Goal: Task Accomplishment & Management: Complete application form

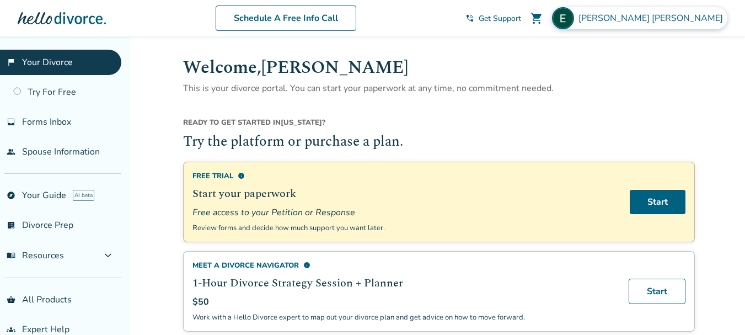
click at [696, 23] on span "Elizabeth Muir" at bounding box center [653, 18] width 149 height 12
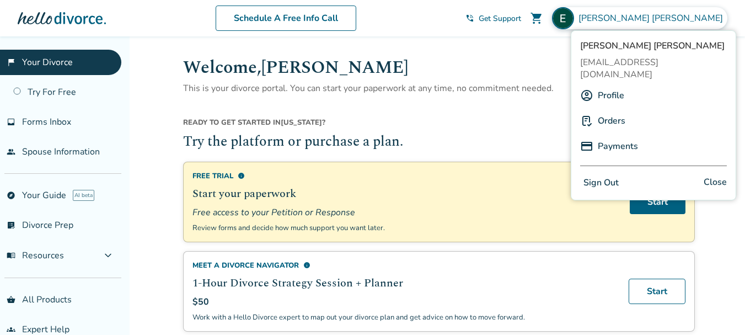
drag, startPoint x: 539, startPoint y: 50, endPoint x: 502, endPoint y: 56, distance: 37.4
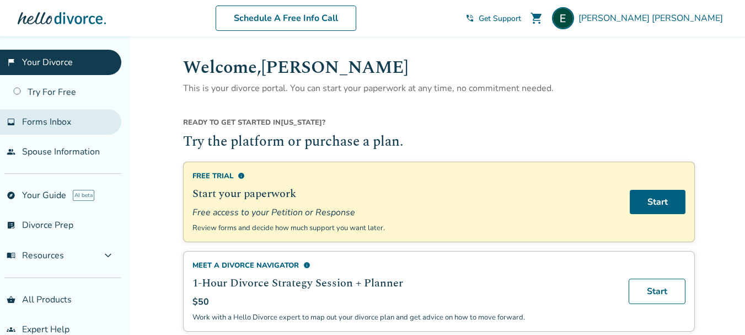
click at [79, 125] on link "inbox Forms Inbox" at bounding box center [60, 121] width 121 height 25
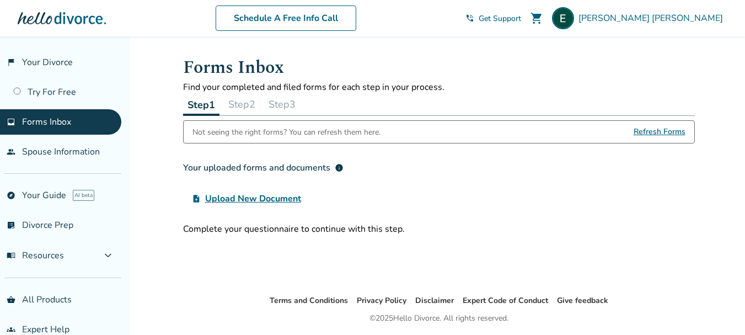
click at [293, 104] on button "Step 3" at bounding box center [282, 104] width 36 height 22
click at [664, 127] on span "Refresh Forms" at bounding box center [660, 132] width 52 height 22
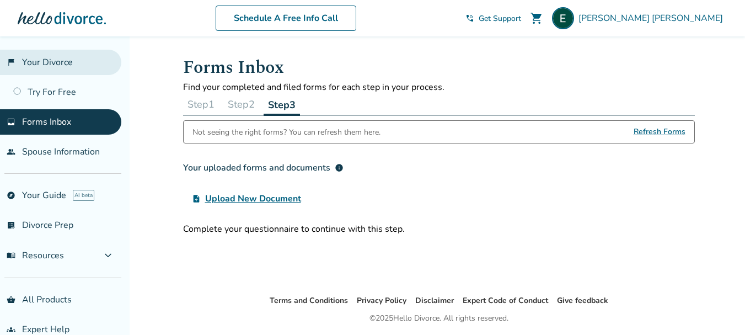
click at [53, 62] on link "flag_2 Your Divorce" at bounding box center [60, 62] width 121 height 25
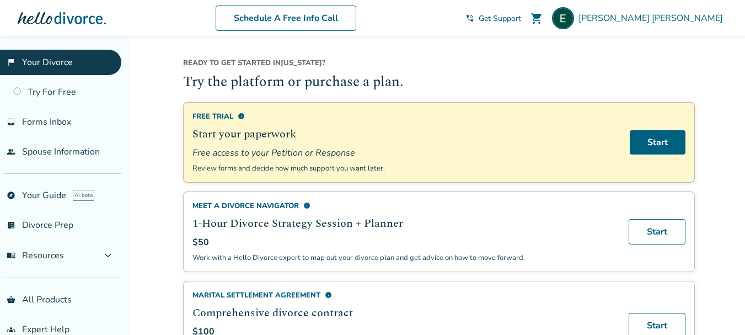
scroll to position [55, 0]
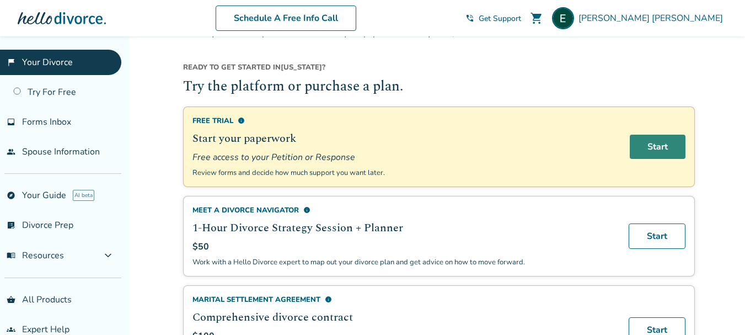
click at [645, 141] on link "Start" at bounding box center [658, 147] width 56 height 24
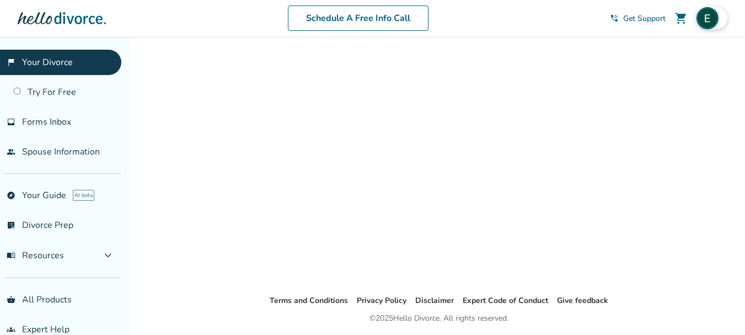
click at [709, 20] on img at bounding box center [708, 18] width 22 height 22
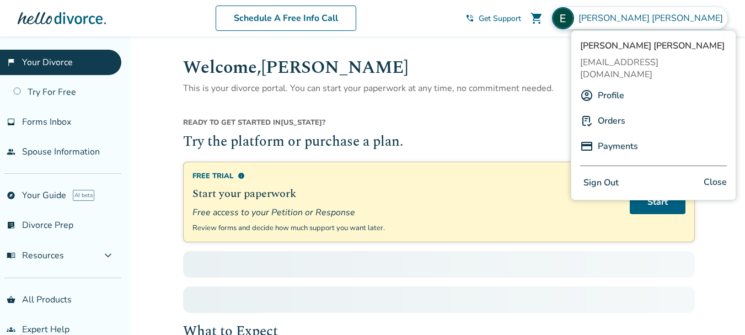
scroll to position [55, 0]
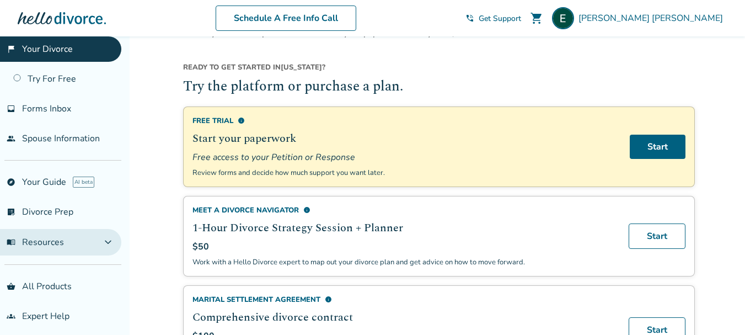
scroll to position [20, 0]
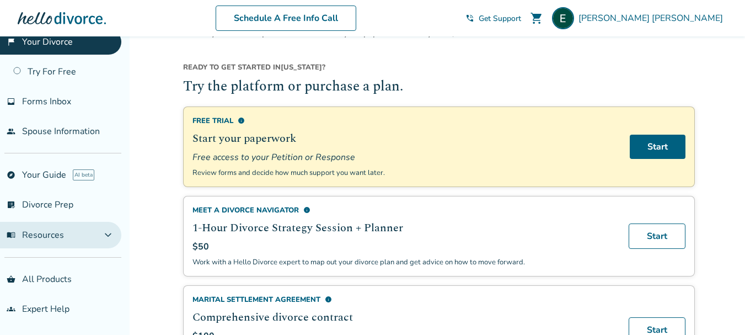
click at [83, 240] on button "menu_book Resources expand_more" at bounding box center [60, 235] width 121 height 26
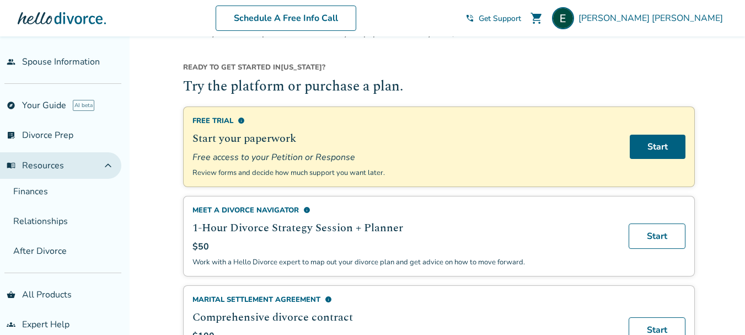
scroll to position [105, 0]
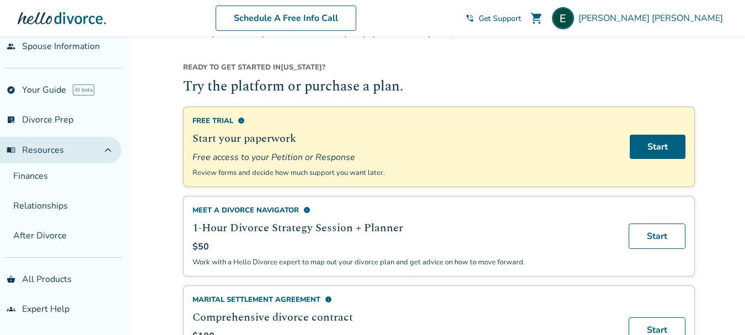
click at [105, 149] on span "expand_less" at bounding box center [107, 149] width 13 height 13
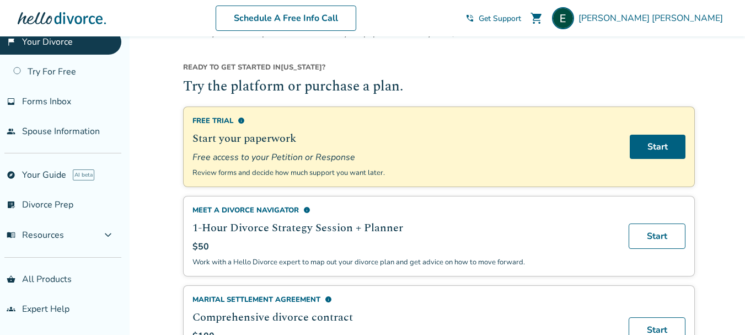
scroll to position [20, 0]
click at [47, 174] on link "explore Your Guide AI beta" at bounding box center [60, 174] width 121 height 25
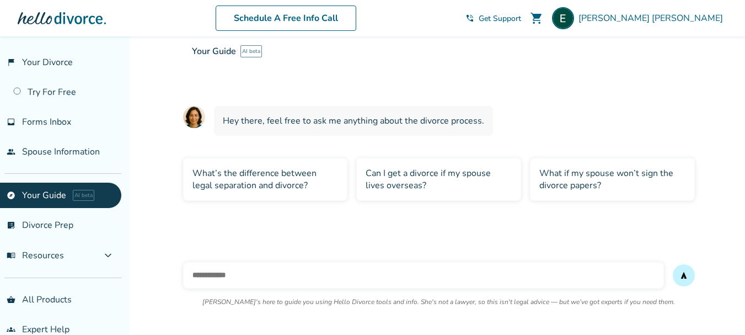
click at [72, 19] on div at bounding box center [62, 18] width 88 height 22
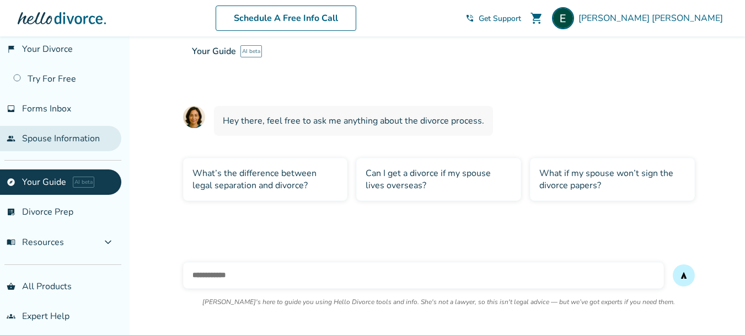
scroll to position [20, 0]
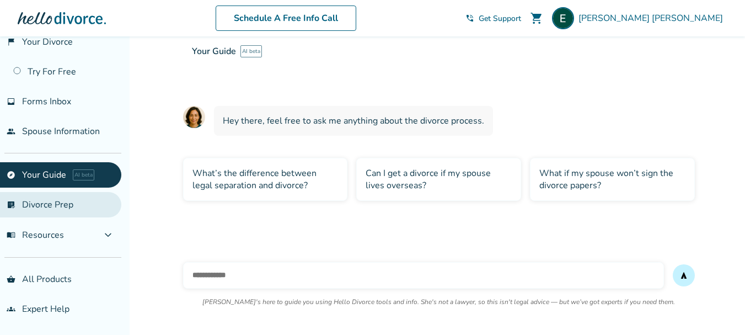
click at [62, 206] on link "list_alt_check Divorce Prep" at bounding box center [60, 204] width 121 height 25
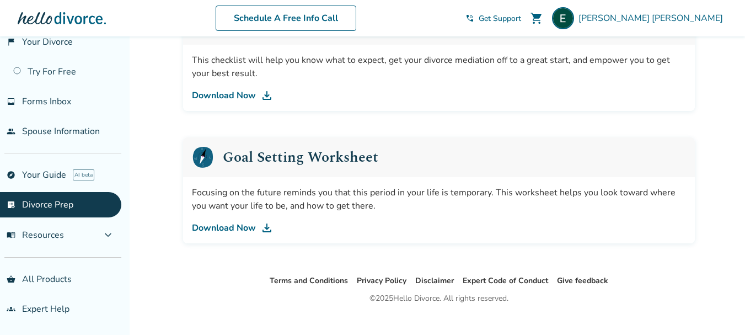
scroll to position [745, 0]
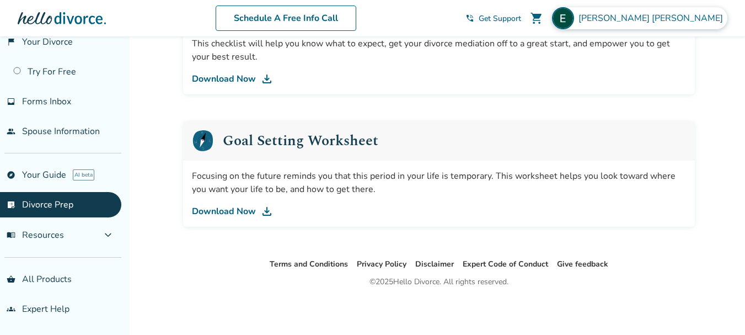
click at [678, 18] on span "Elizabeth Muir" at bounding box center [653, 18] width 149 height 12
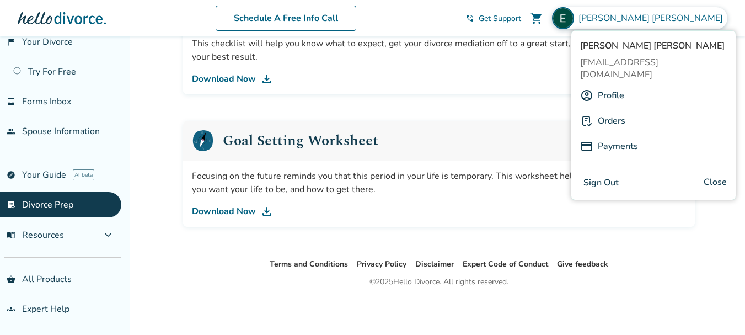
click at [610, 110] on link "Orders" at bounding box center [612, 120] width 28 height 21
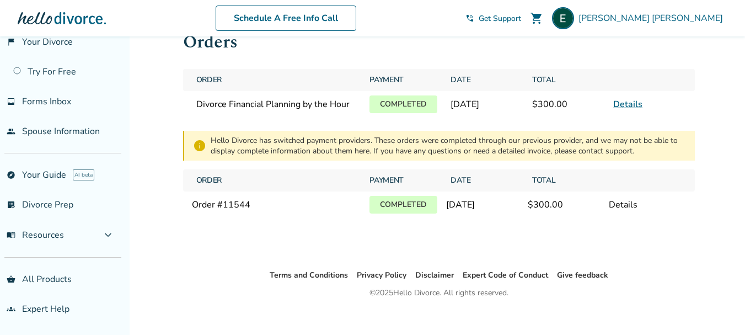
scroll to position [36, 0]
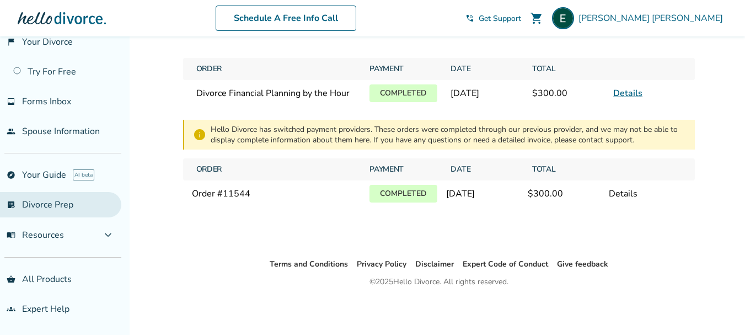
click at [52, 202] on link "list_alt_check Divorce Prep" at bounding box center [60, 204] width 121 height 25
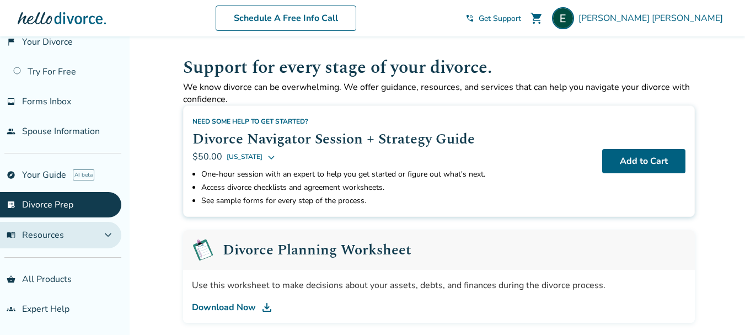
click at [104, 231] on span "expand_more" at bounding box center [107, 234] width 13 height 13
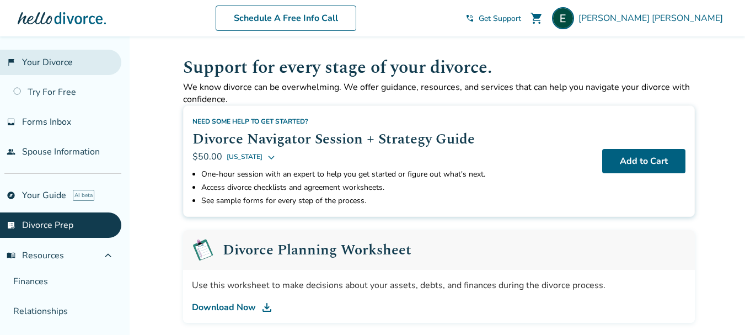
click at [61, 65] on link "flag_2 Your Divorce" at bounding box center [60, 62] width 121 height 25
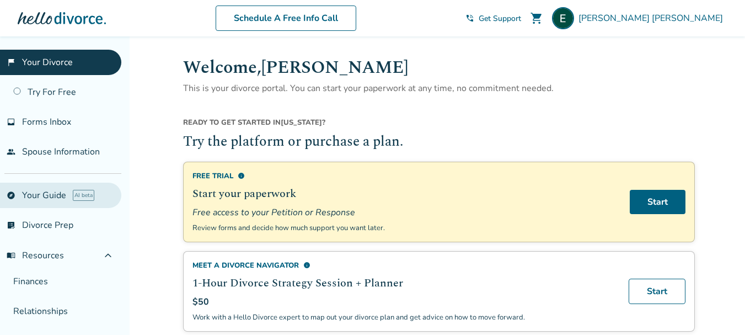
click at [52, 195] on link "explore Your Guide AI beta" at bounding box center [60, 195] width 121 height 25
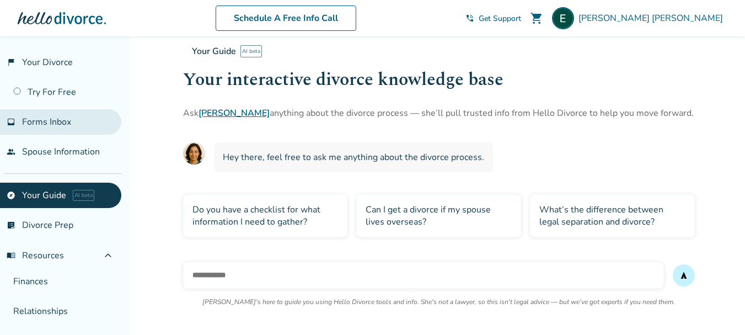
click at [68, 124] on span "Forms Inbox" at bounding box center [46, 122] width 49 height 12
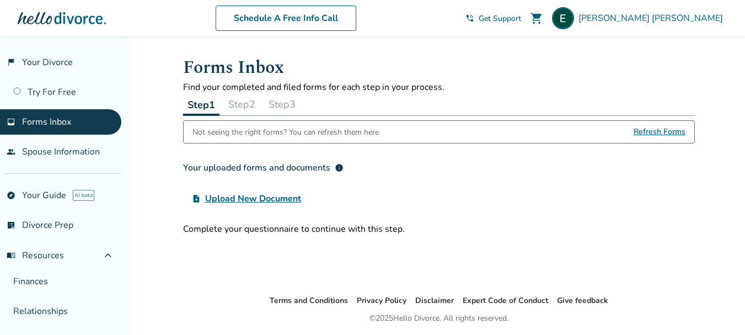
click at [337, 167] on span "info" at bounding box center [339, 167] width 9 height 9
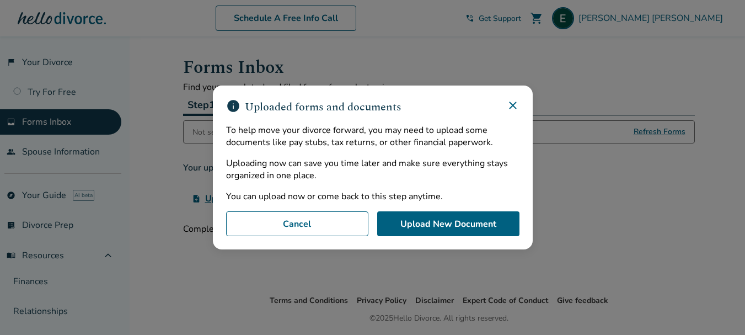
click at [517, 100] on icon at bounding box center [512, 105] width 13 height 13
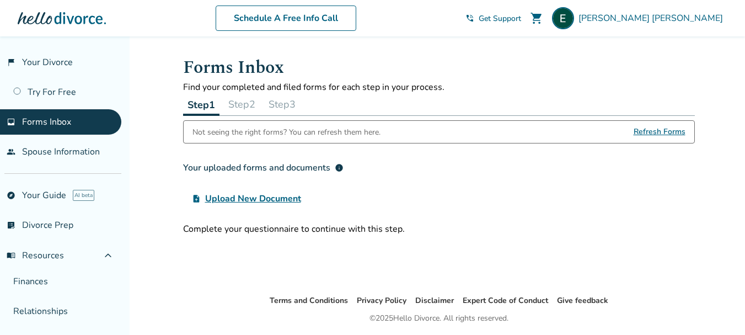
click at [662, 127] on span "Refresh Forms" at bounding box center [660, 132] width 52 height 22
click at [256, 105] on button "Step 2" at bounding box center [242, 104] width 36 height 22
click at [300, 104] on button "Step 3" at bounding box center [282, 104] width 36 height 22
click at [539, 161] on h3 "Your uploaded forms and documents info" at bounding box center [439, 168] width 512 height 22
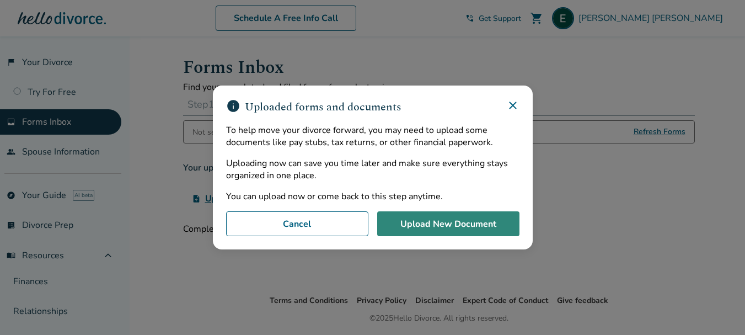
click at [450, 226] on button "Upload New Document" at bounding box center [448, 223] width 142 height 25
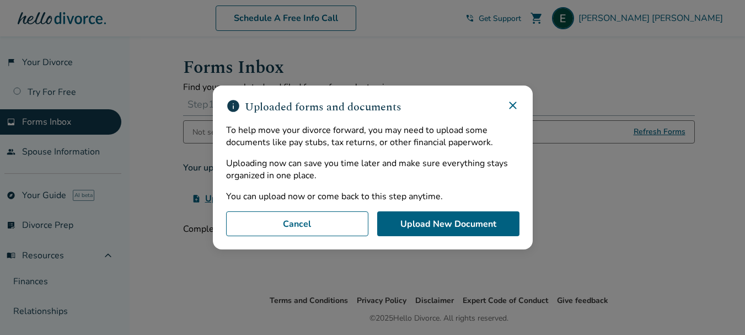
click at [519, 102] on icon at bounding box center [512, 105] width 13 height 13
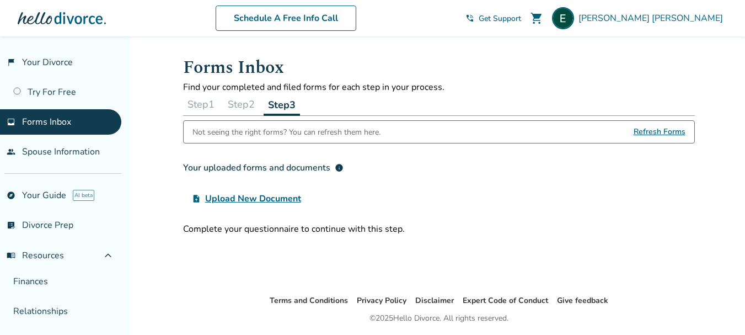
click at [466, 23] on div "Schedule A Free Info Call" at bounding box center [286, 18] width 360 height 25
drag, startPoint x: 438, startPoint y: 236, endPoint x: 501, endPoint y: 259, distance: 67.2
click at [456, 243] on div "Forms Inbox Find your completed and filed forms for each step in your process. …" at bounding box center [439, 165] width 530 height 258
click at [76, 90] on link "Try For Free" at bounding box center [60, 91] width 121 height 25
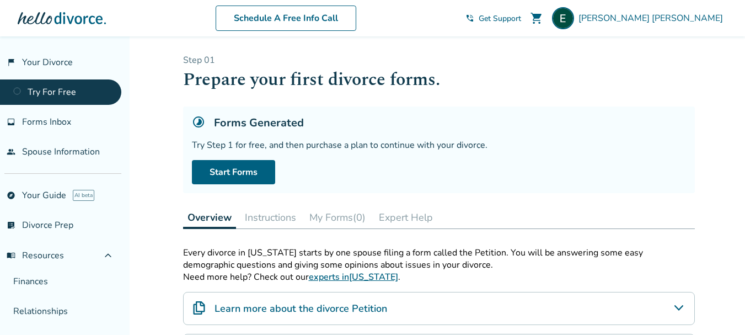
click at [256, 220] on button "Instructions" at bounding box center [270, 217] width 60 height 22
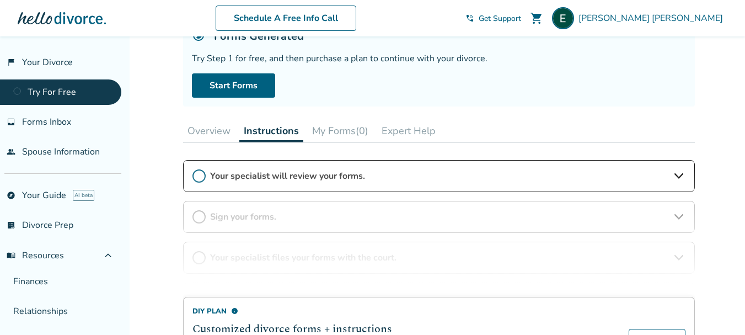
scroll to position [110, 0]
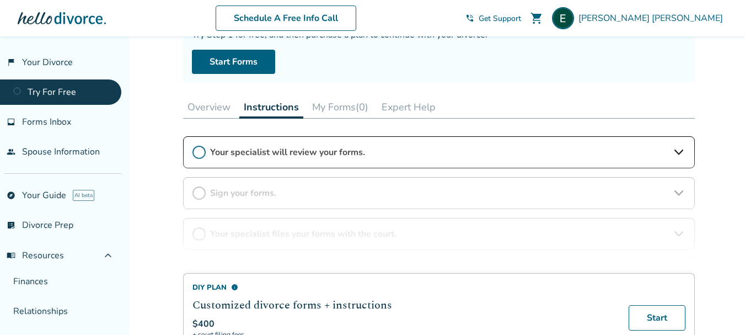
click at [334, 102] on button "My Forms (0)" at bounding box center [340, 107] width 65 height 22
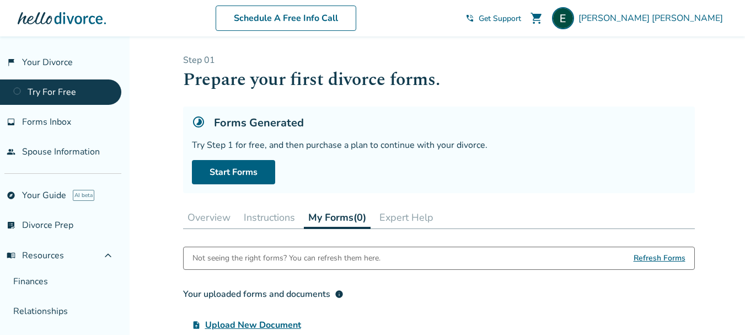
click at [266, 216] on button "Instructions" at bounding box center [269, 217] width 60 height 22
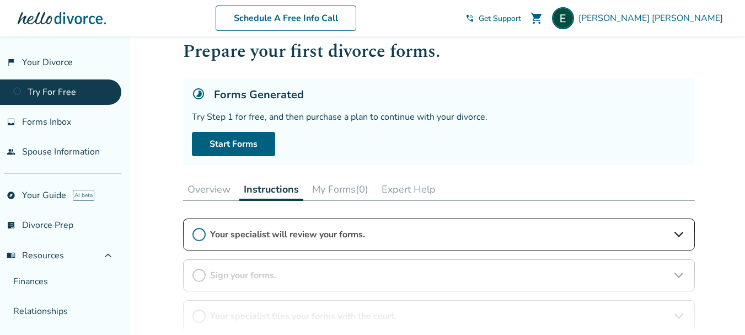
scroll to position [55, 0]
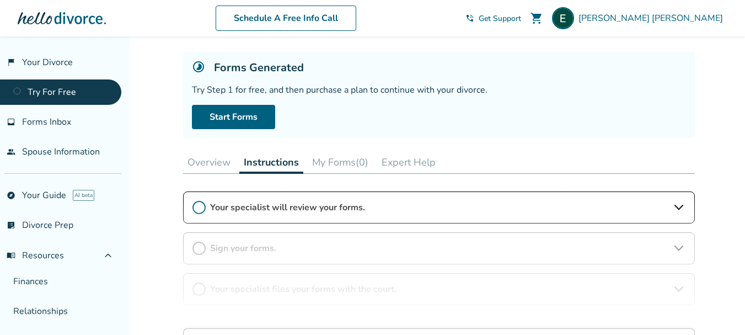
click at [498, 210] on div "DIY Plan info Customized divorce forms + instructions $400 + court filing fees …" at bounding box center [439, 315] width 512 height 248
click at [680, 207] on div "DIY Plan info Customized divorce forms + instructions $400 + court filing fees …" at bounding box center [439, 315] width 512 height 248
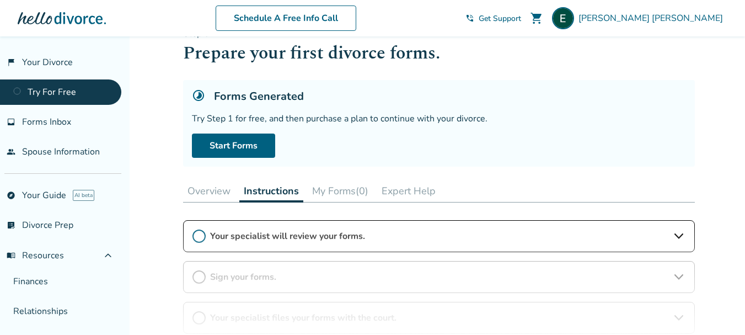
scroll to position [0, 0]
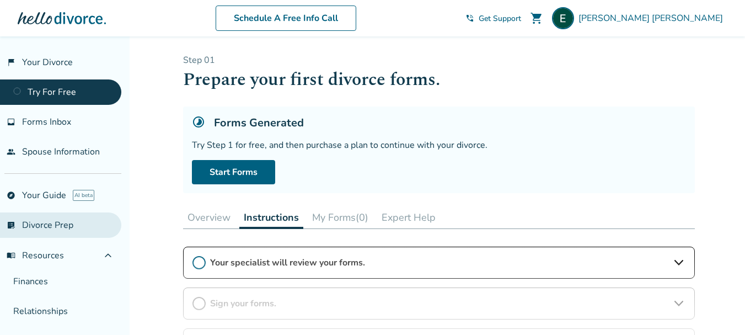
click at [64, 224] on link "list_alt_check Divorce Prep" at bounding box center [60, 224] width 121 height 25
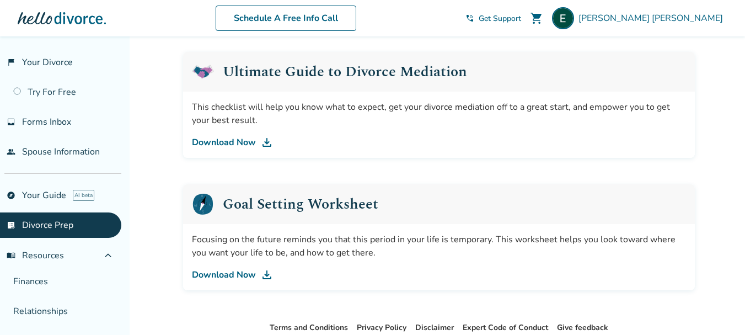
scroll to position [662, 0]
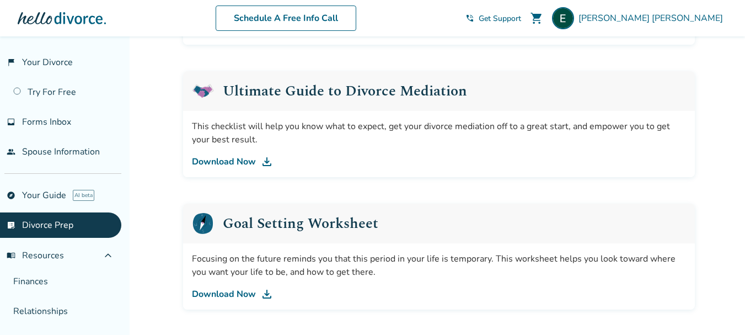
click at [247, 161] on link "Download Now" at bounding box center [439, 161] width 494 height 13
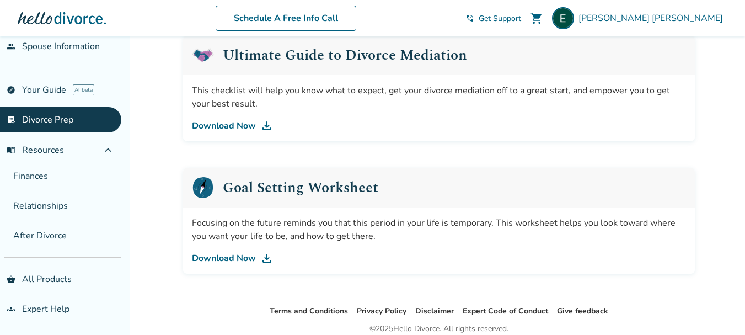
scroll to position [717, 0]
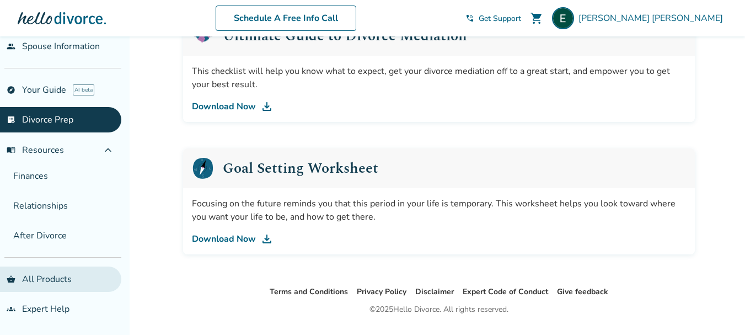
click at [41, 276] on link "shopping_basket All Products" at bounding box center [60, 278] width 121 height 25
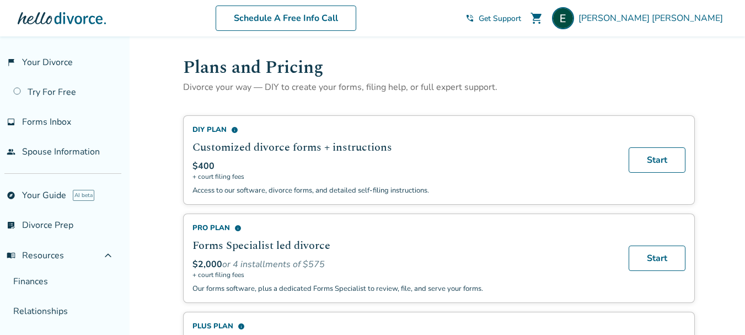
click at [86, 18] on div at bounding box center [62, 18] width 88 height 22
click at [685, 18] on span "Elizabeth Muir" at bounding box center [653, 18] width 149 height 12
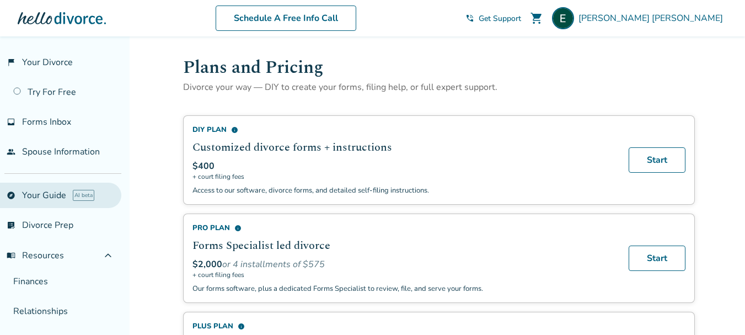
click at [41, 189] on link "explore Your Guide AI beta" at bounding box center [60, 195] width 121 height 25
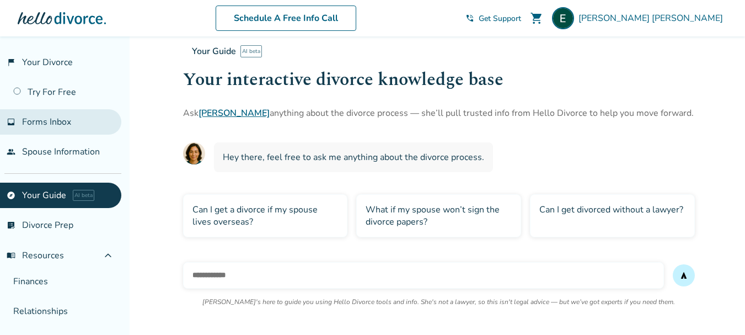
click at [58, 122] on span "Forms Inbox" at bounding box center [46, 122] width 49 height 12
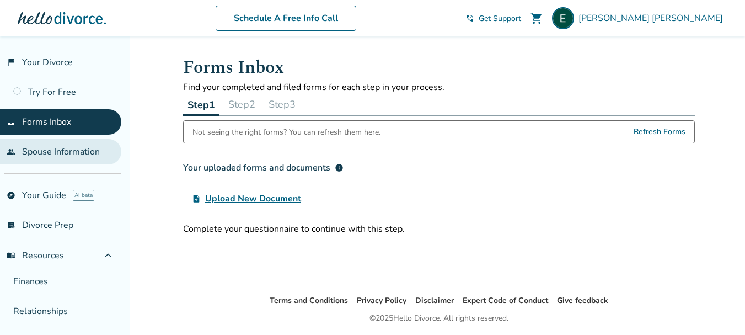
click at [54, 155] on link "people Spouse Information" at bounding box center [60, 151] width 121 height 25
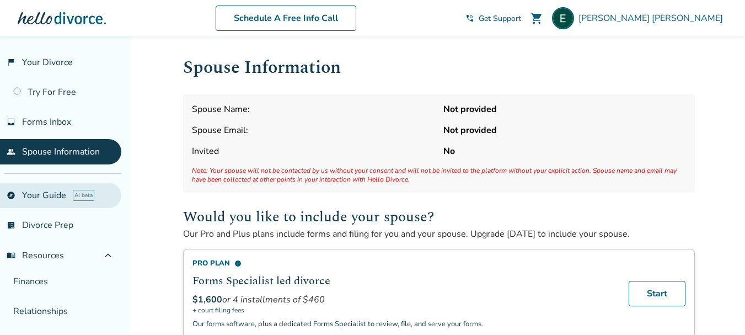
click at [56, 196] on link "explore Your Guide AI beta" at bounding box center [60, 195] width 121 height 25
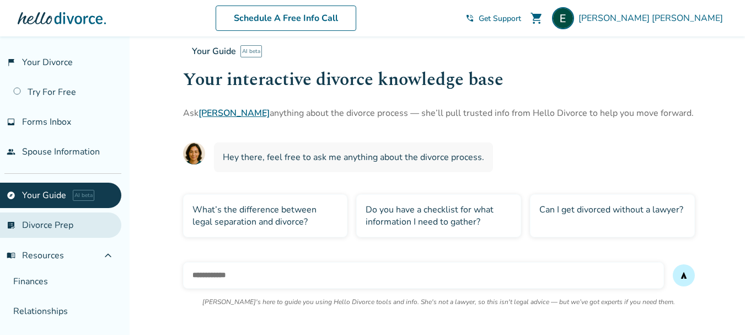
click at [50, 222] on link "list_alt_check Divorce Prep" at bounding box center [60, 224] width 121 height 25
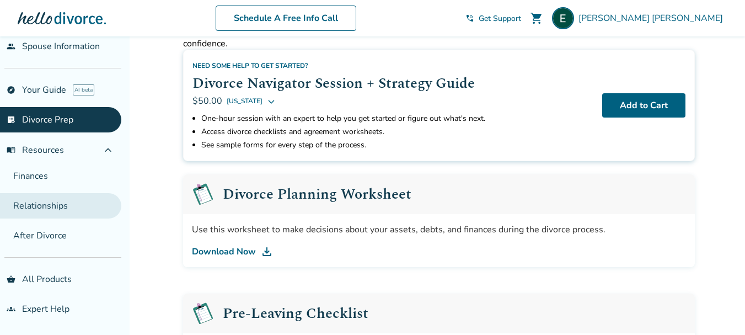
scroll to position [110, 0]
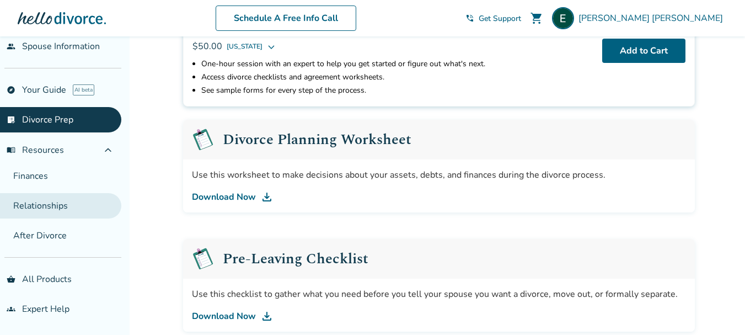
click at [47, 205] on link "Relationships" at bounding box center [60, 205] width 121 height 25
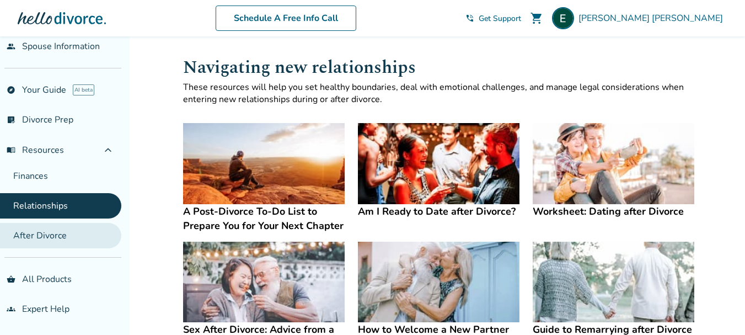
click at [52, 233] on link "After Divorce" at bounding box center [60, 235] width 121 height 25
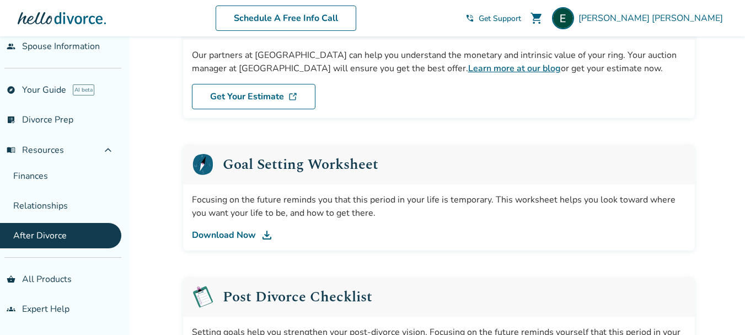
scroll to position [110, 0]
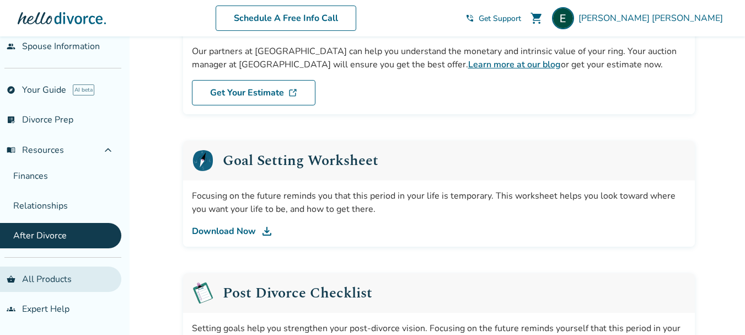
click at [70, 277] on link "shopping_basket All Products" at bounding box center [60, 278] width 121 height 25
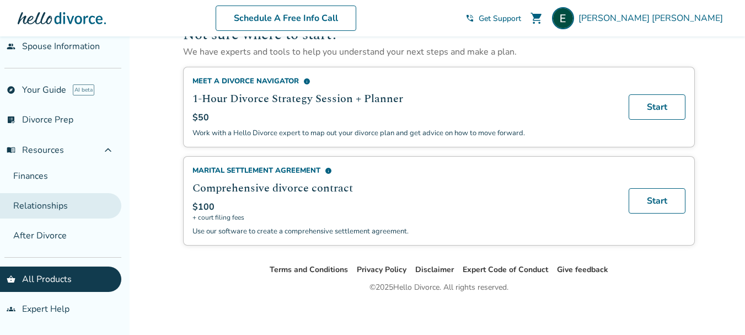
scroll to position [769, 0]
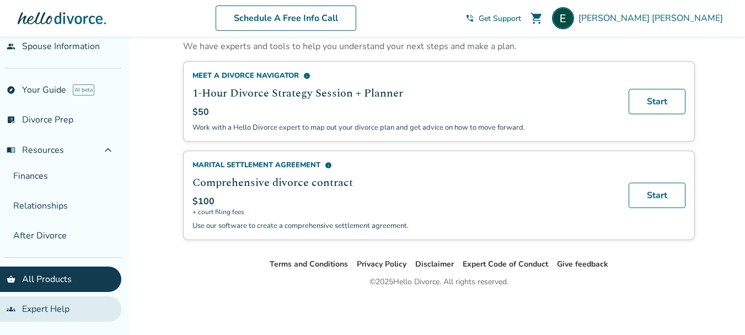
click at [67, 311] on link "groups Expert Help" at bounding box center [60, 308] width 121 height 25
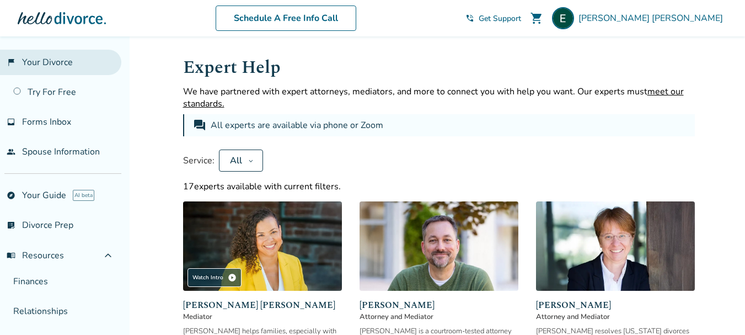
click at [84, 65] on link "flag_2 Your Divorce" at bounding box center [60, 62] width 121 height 25
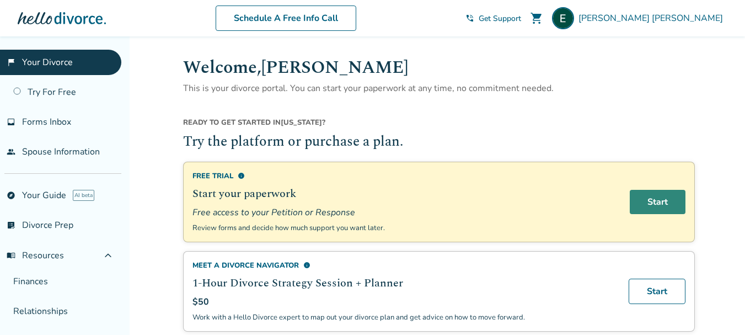
click at [649, 200] on link "Start" at bounding box center [658, 202] width 56 height 24
click at [648, 202] on link "Start" at bounding box center [658, 202] width 56 height 24
